Goal: Find specific page/section

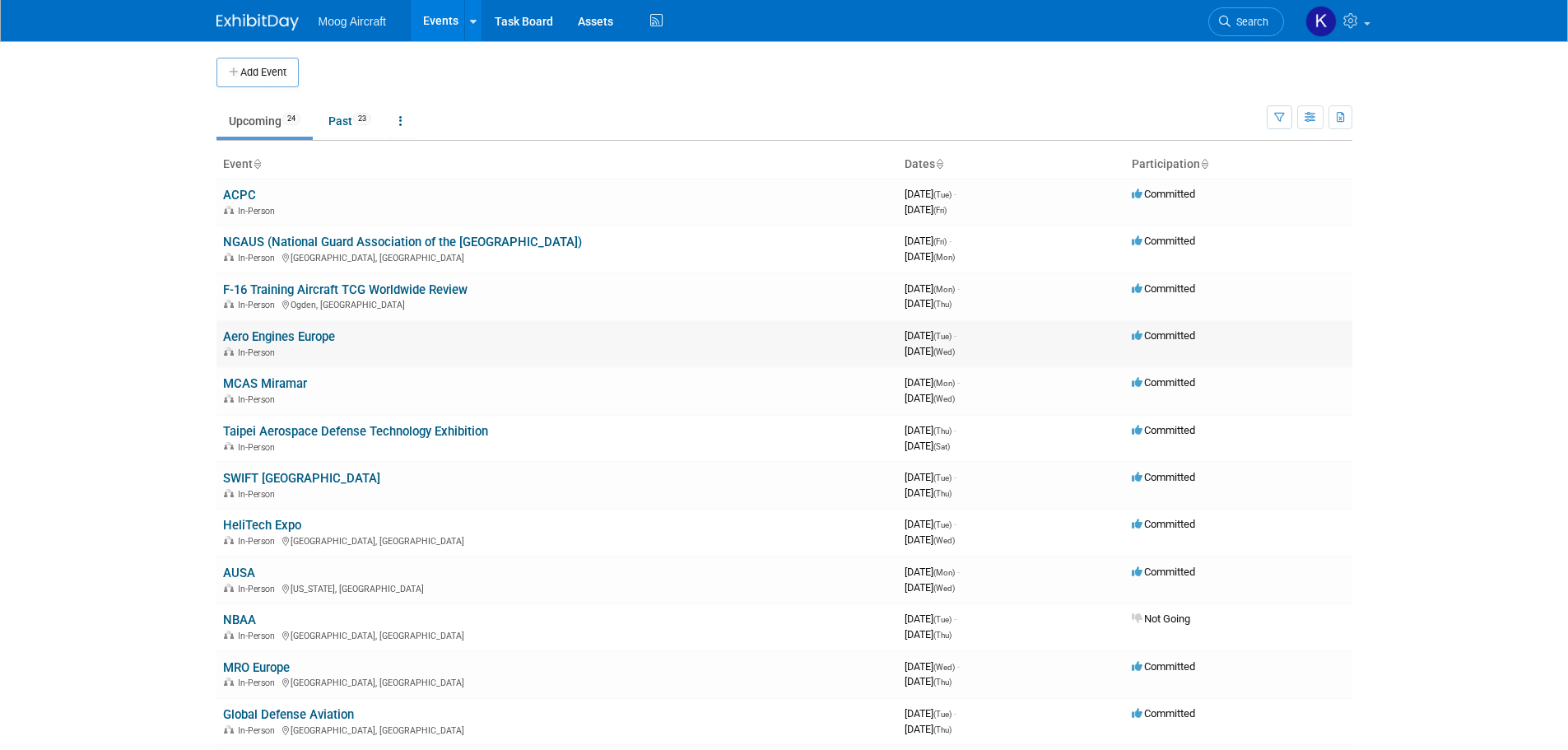
click at [312, 336] on link "Aero Engines Europe" at bounding box center [279, 336] width 112 height 14
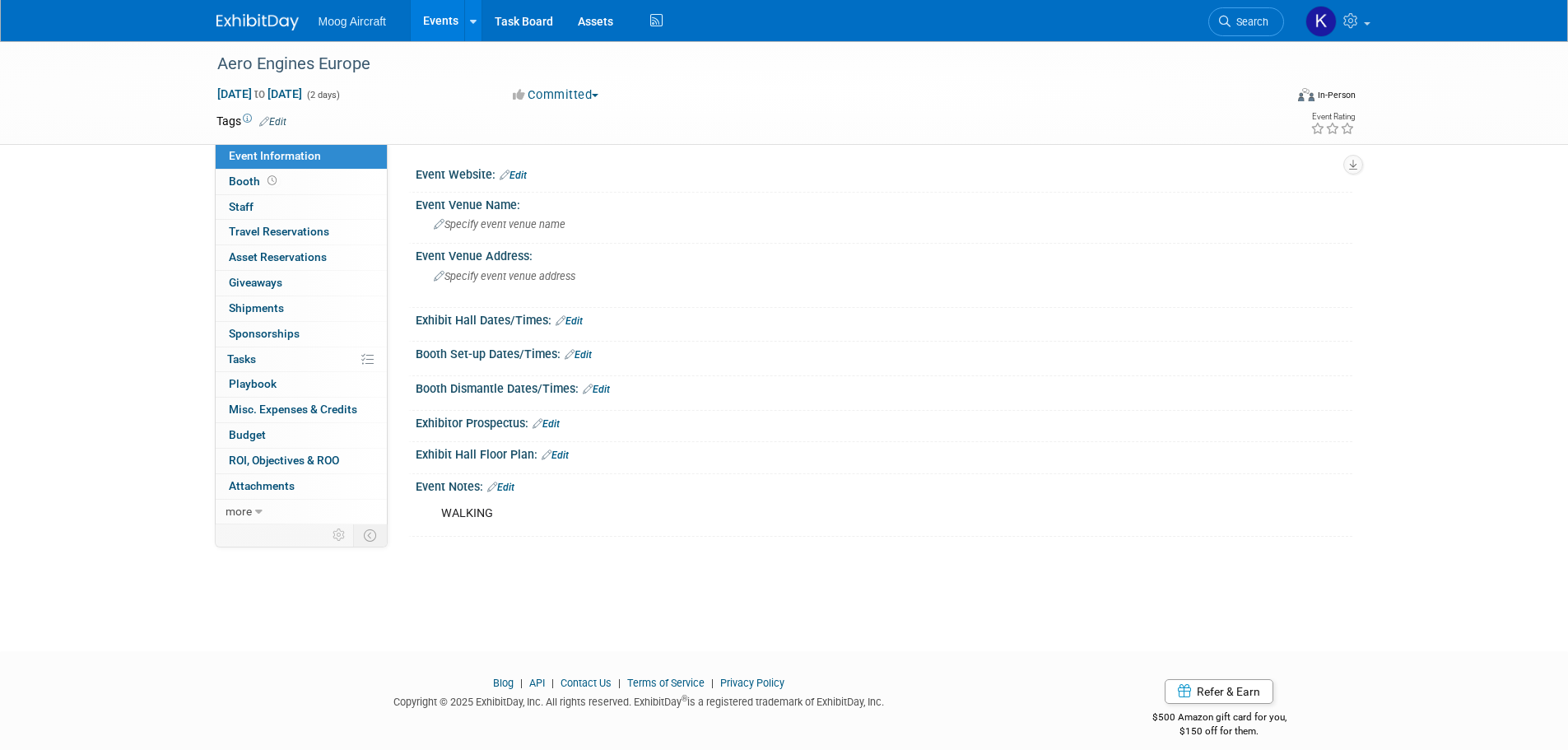
click at [312, 336] on link "0 Sponsorships 0" at bounding box center [300, 334] width 171 height 25
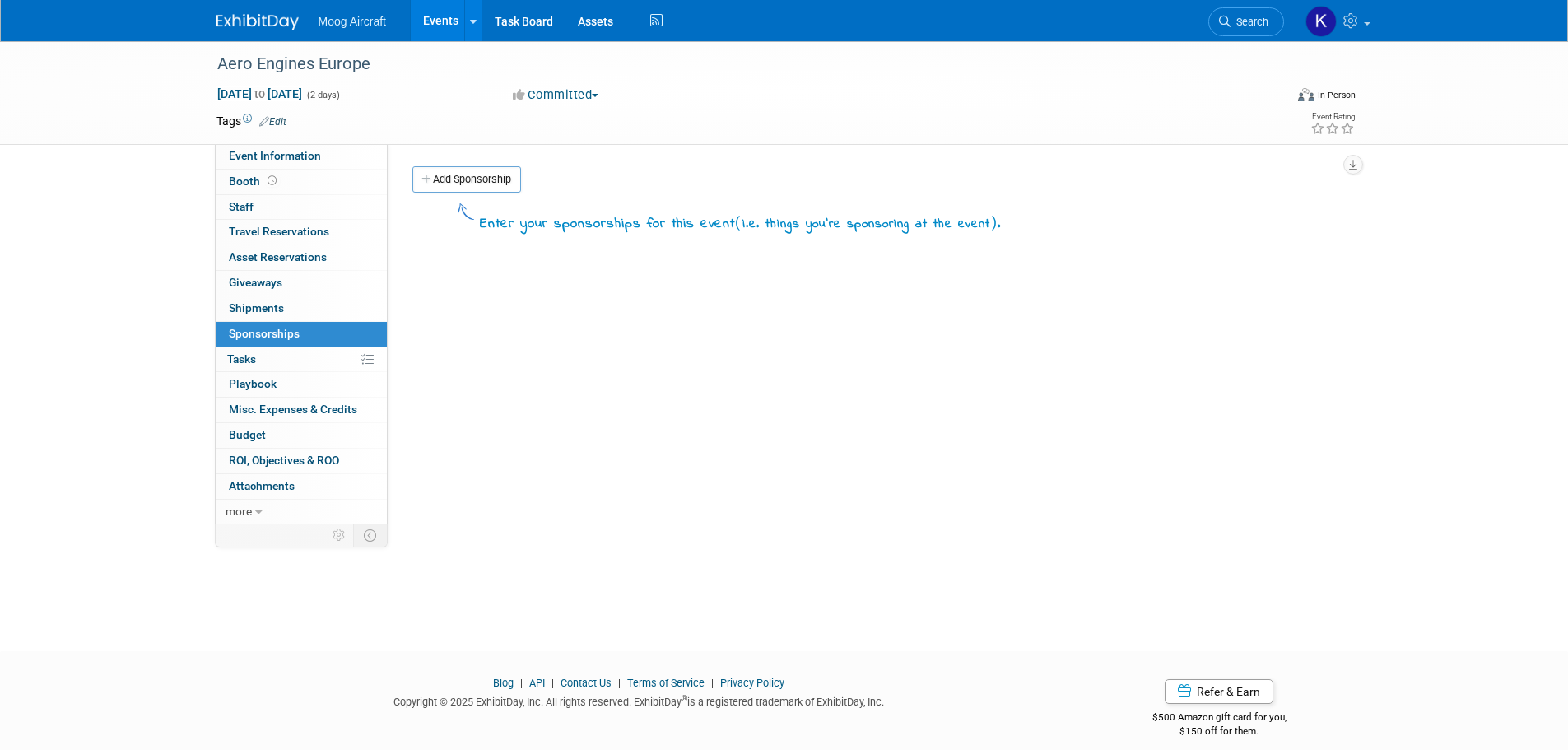
click at [286, 364] on link "0% Tasks 0%" at bounding box center [300, 359] width 171 height 25
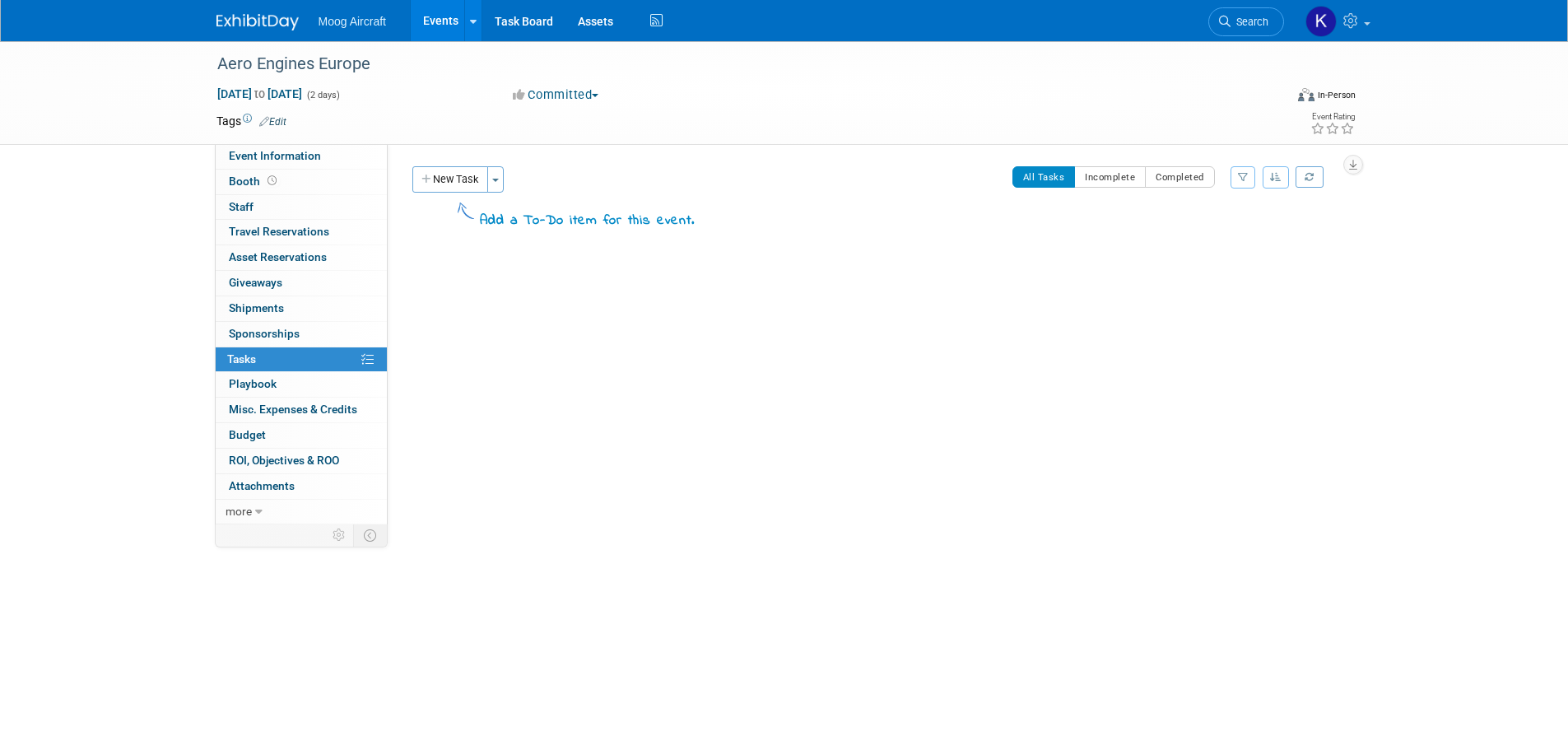
click at [242, 20] on img at bounding box center [257, 21] width 83 height 16
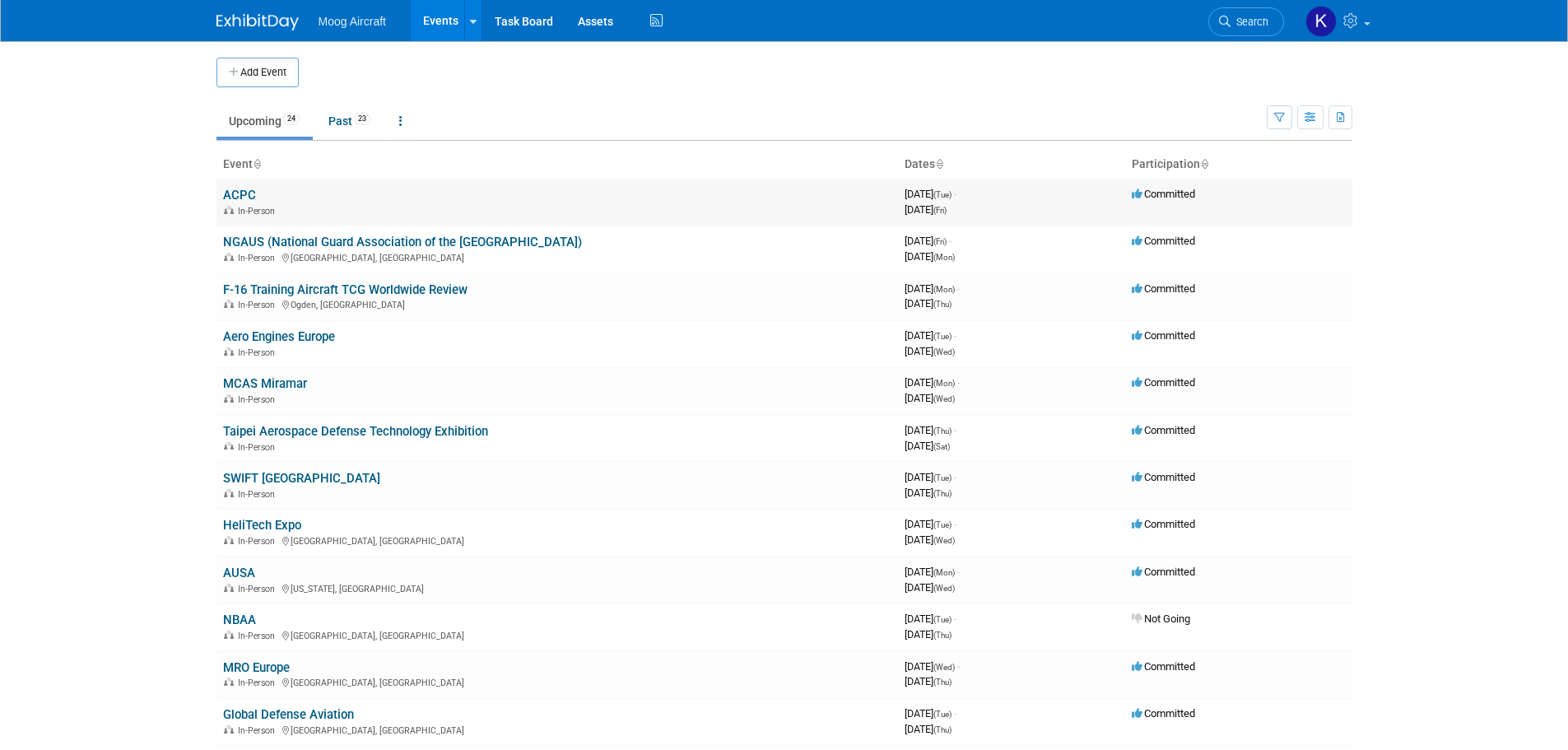
click at [251, 193] on link "ACPC" at bounding box center [239, 194] width 33 height 14
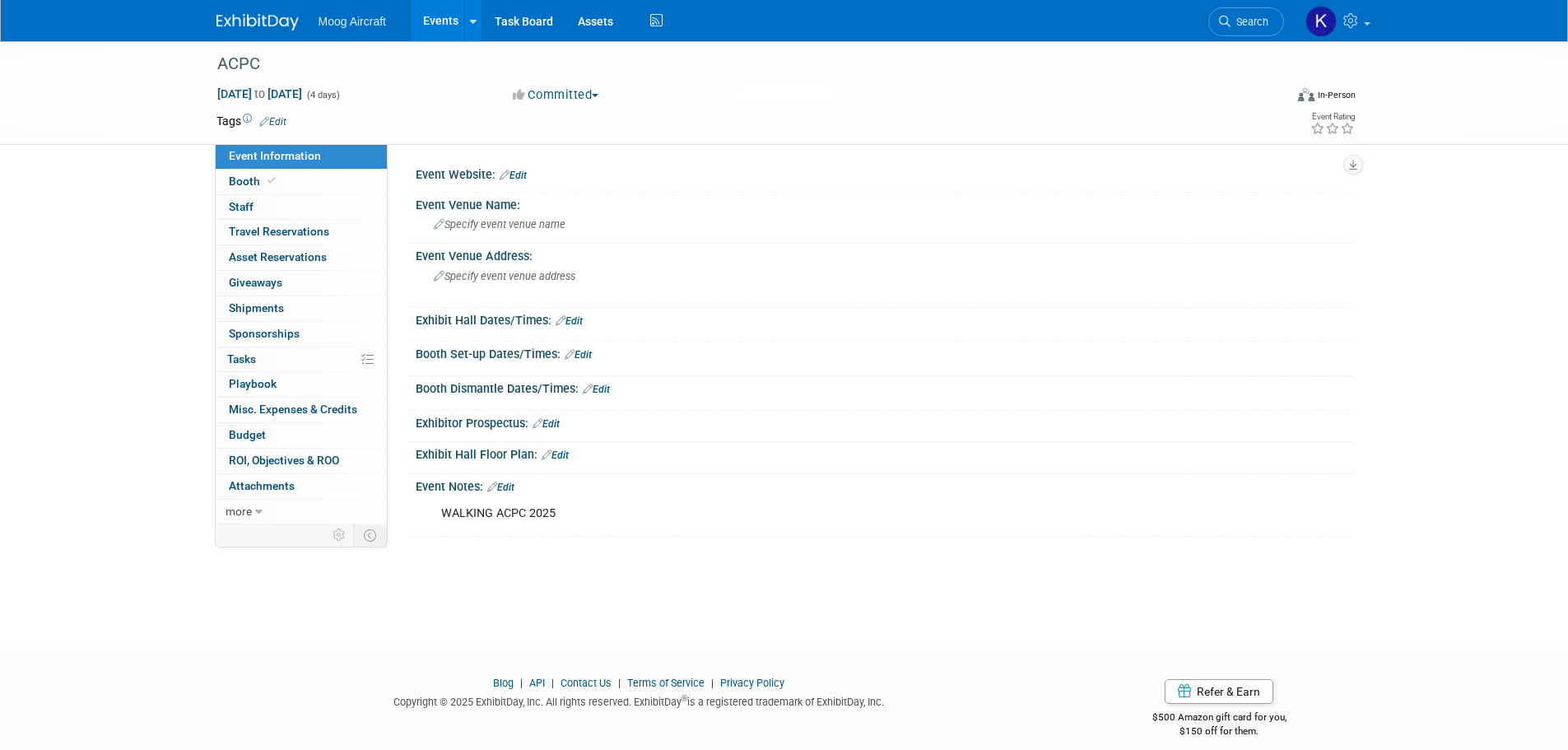
click at [272, 7] on div at bounding box center [267, 15] width 102 height 31
click at [268, 13] on link at bounding box center [267, 14] width 102 height 13
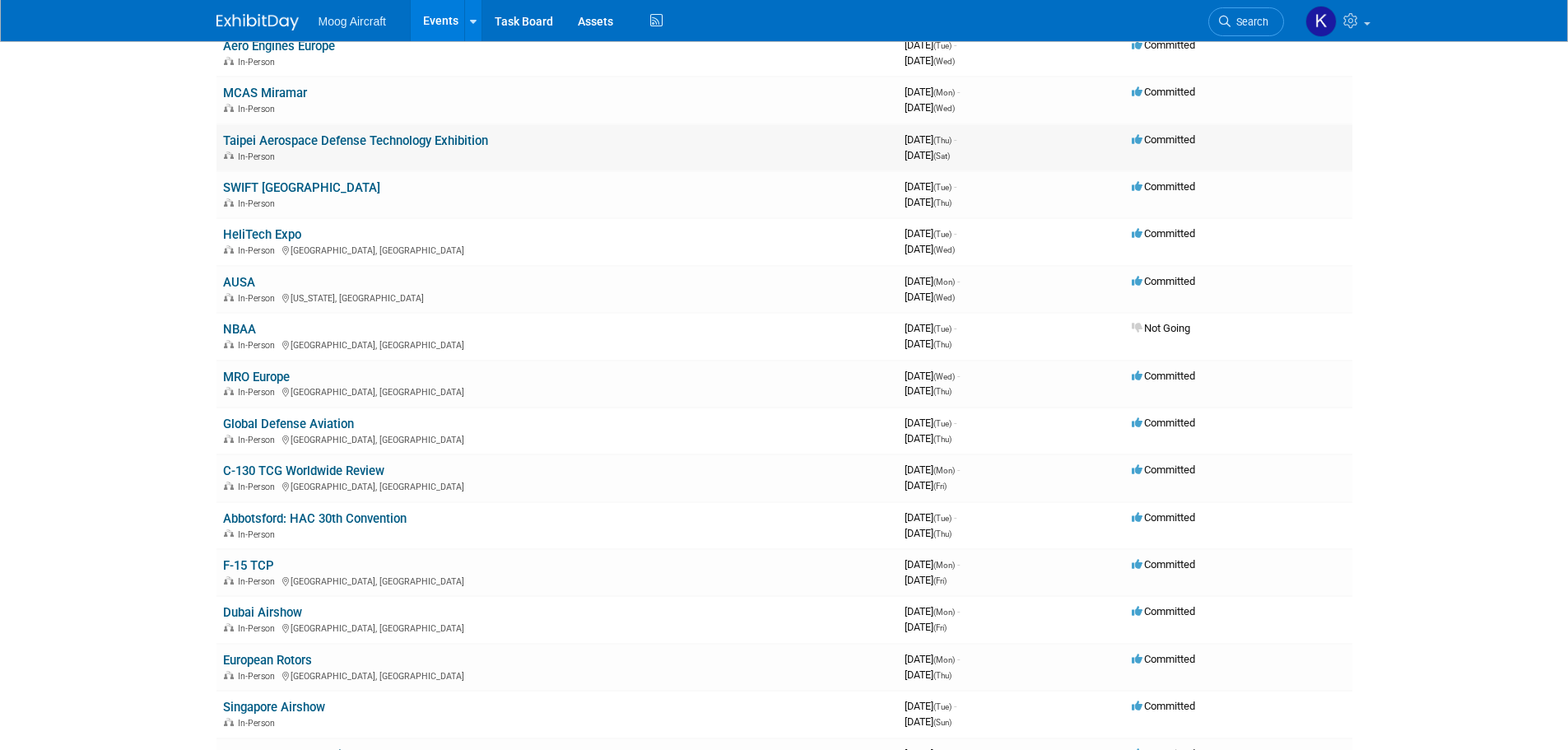
scroll to position [329, 0]
